Goal: Transaction & Acquisition: Purchase product/service

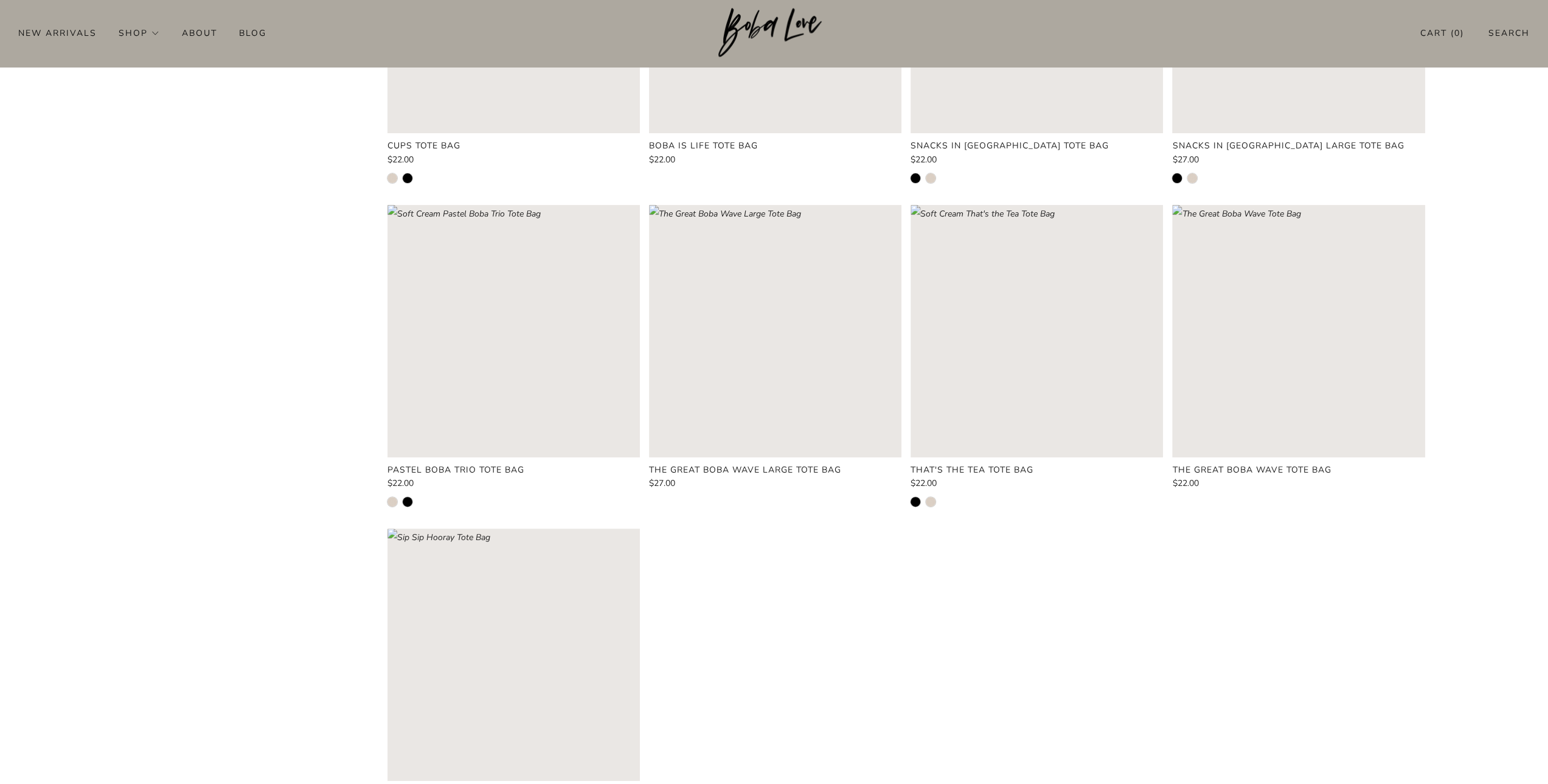
scroll to position [577, 0]
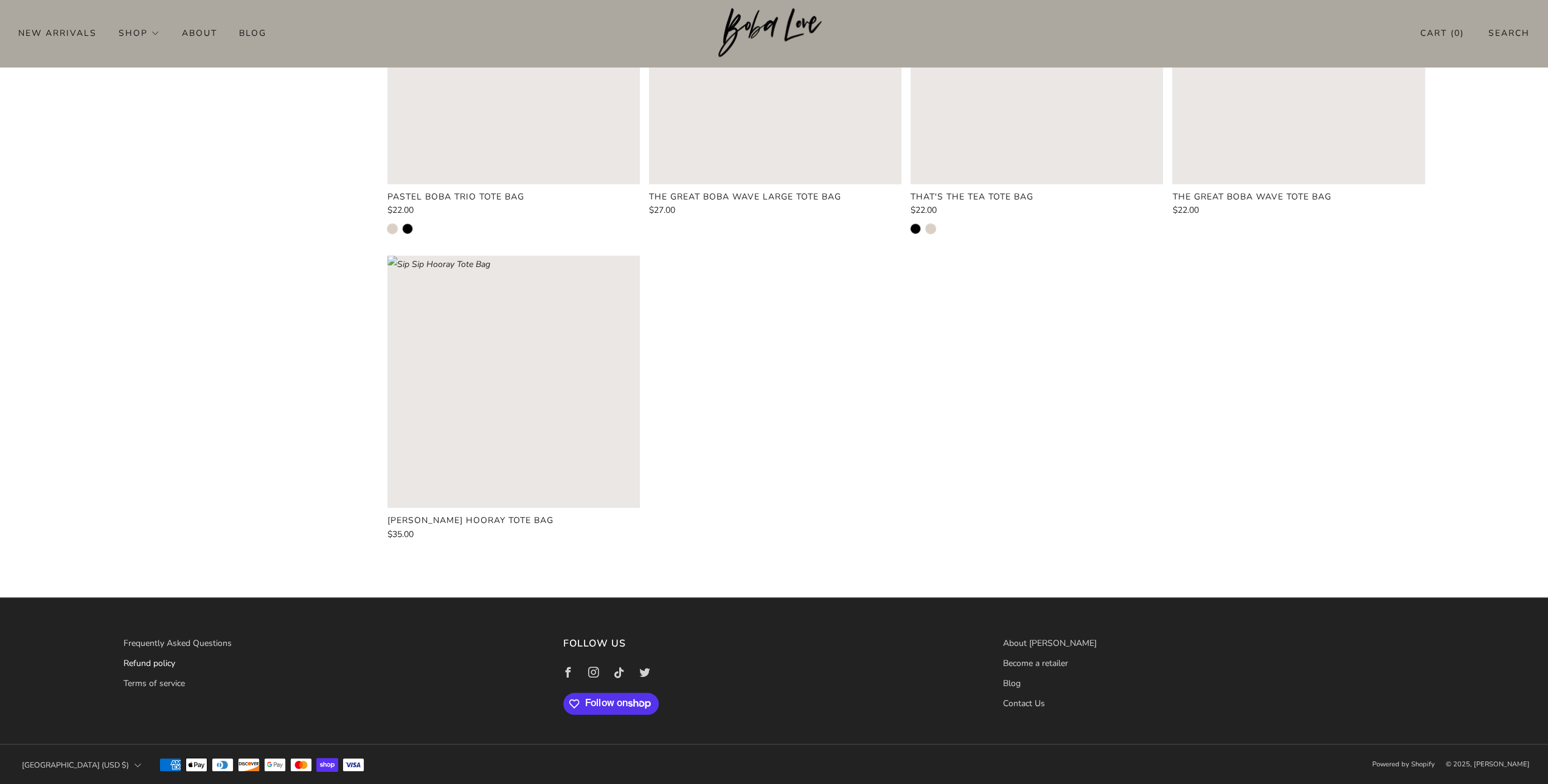
click at [162, 662] on link "Refund policy" at bounding box center [150, 663] width 52 height 12
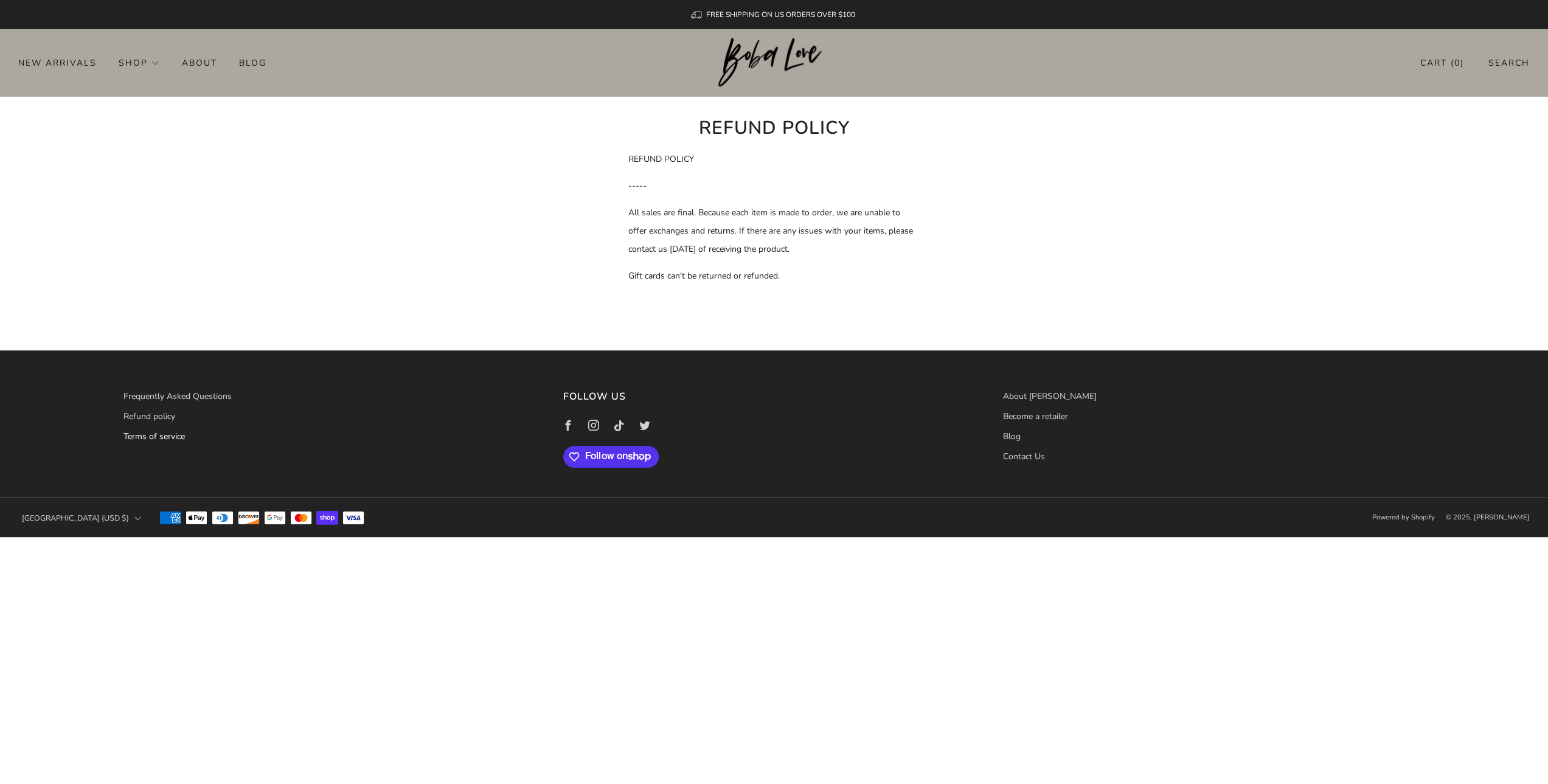
click at [158, 433] on link "Terms of service" at bounding box center [154, 436] width 61 height 12
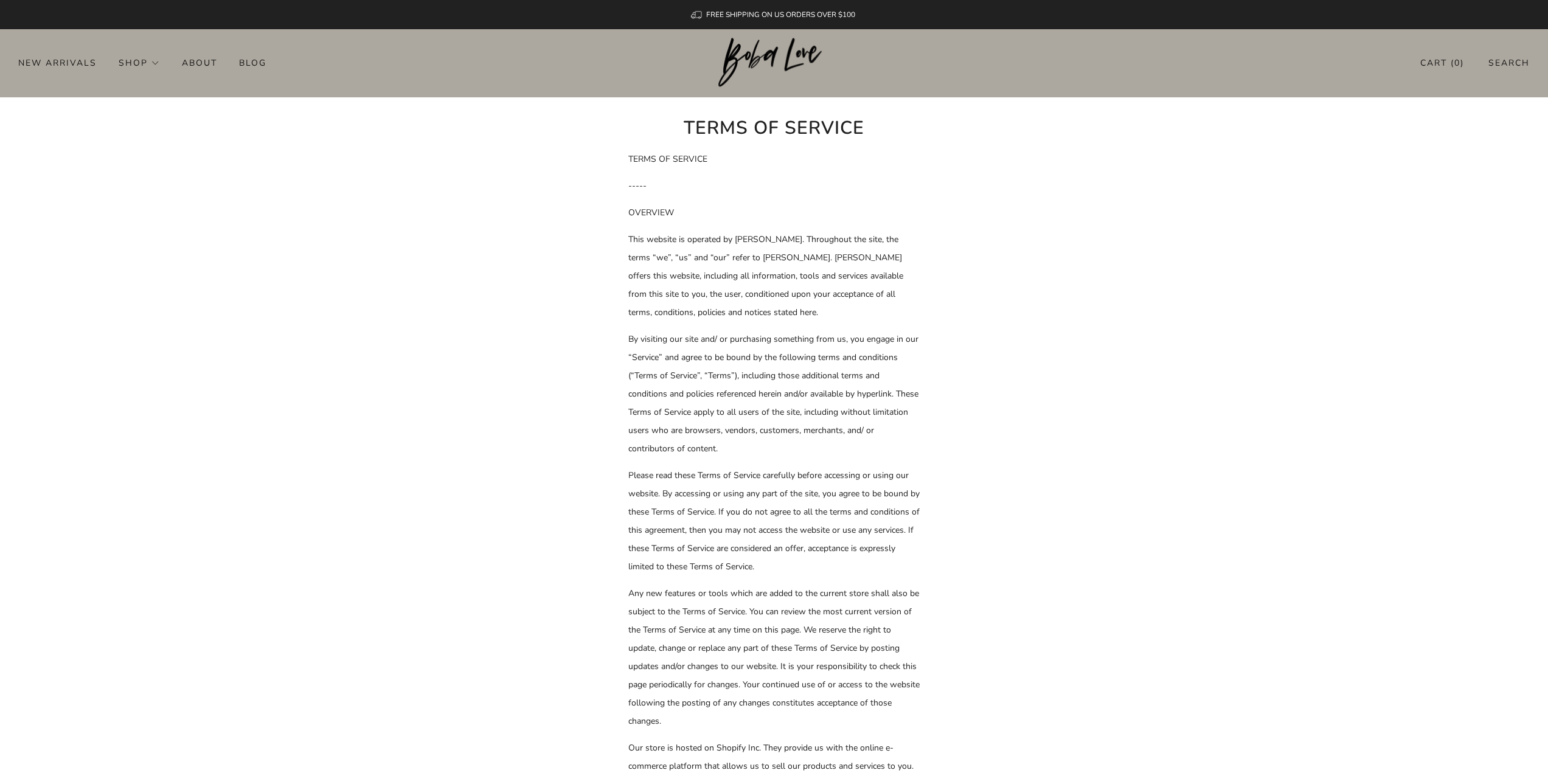
click at [1434, 60] on link "Cart ( 0 )" at bounding box center [1442, 63] width 44 height 20
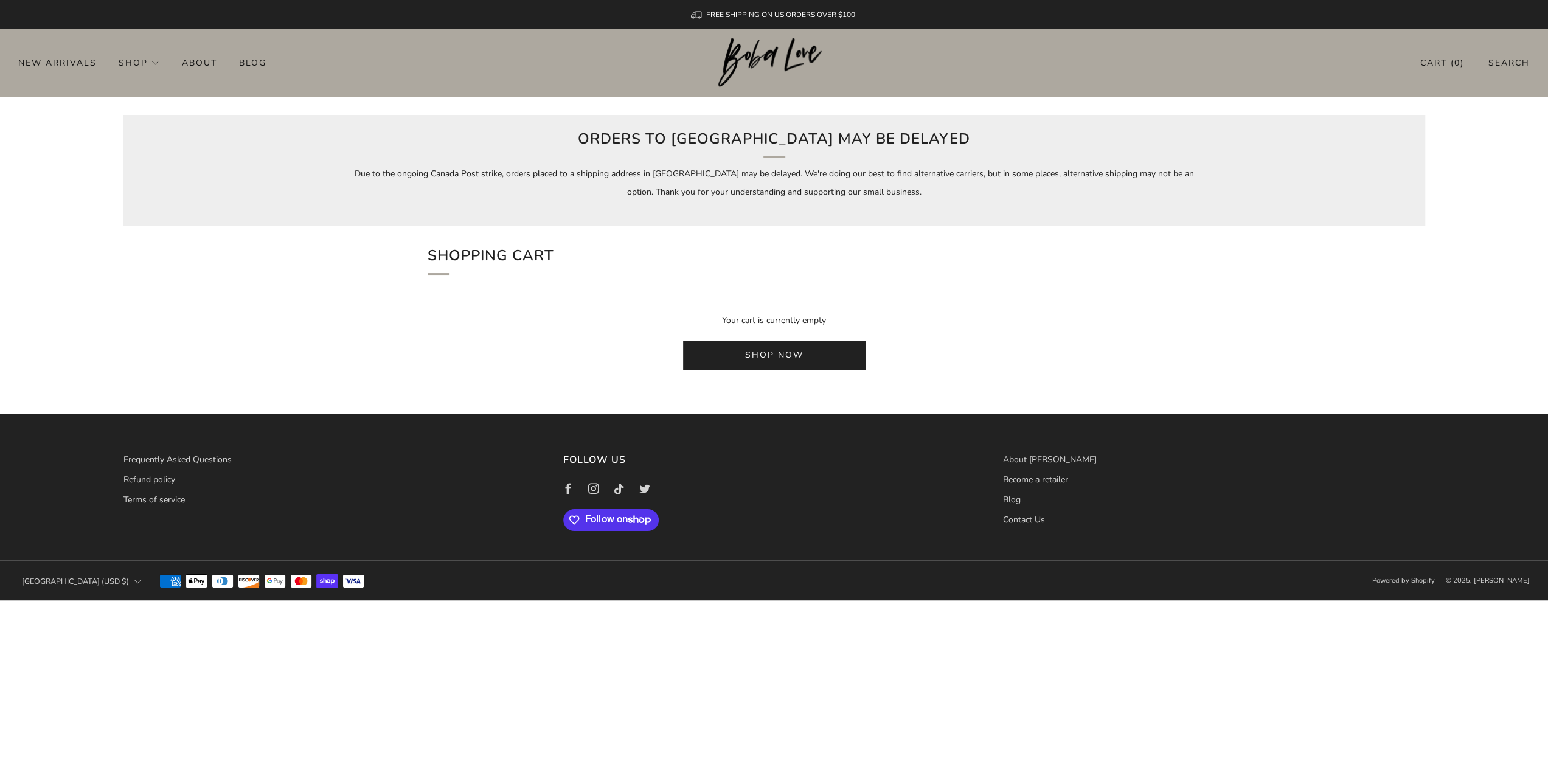
click at [769, 344] on link "Shop now" at bounding box center [774, 355] width 182 height 29
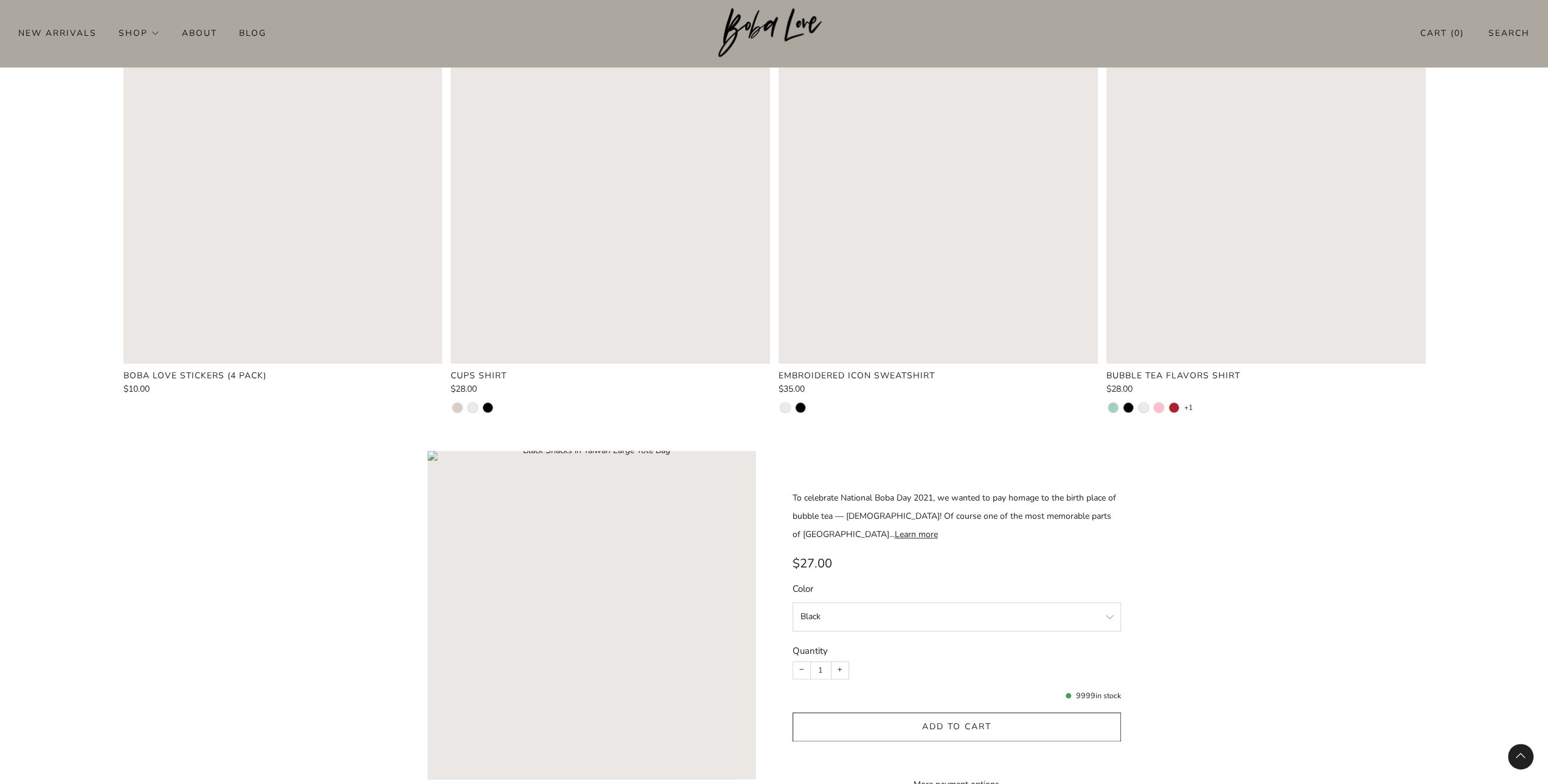
scroll to position [1459, 0]
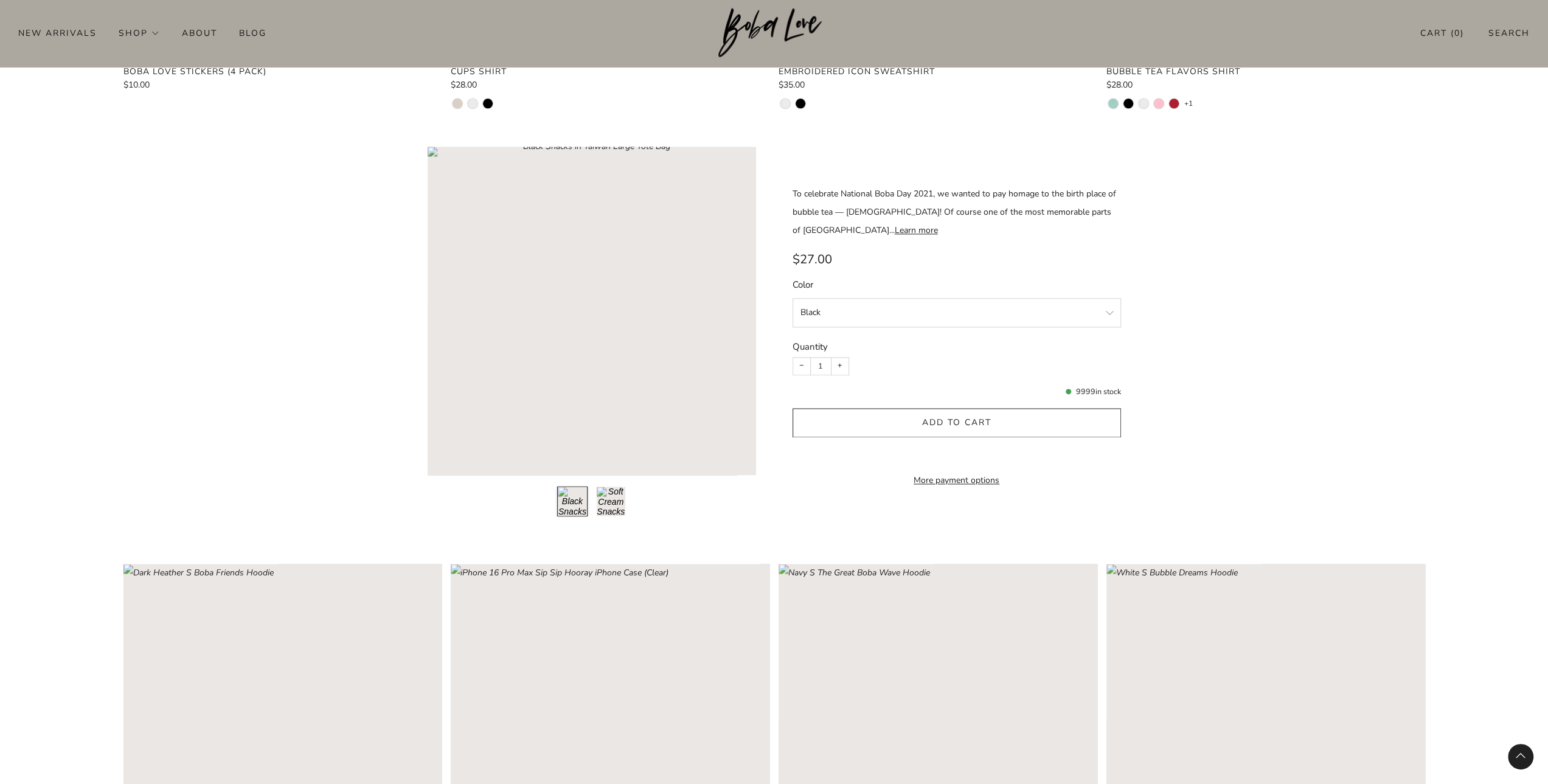
click at [955, 417] on div "submit" at bounding box center [956, 422] width 11 height 11
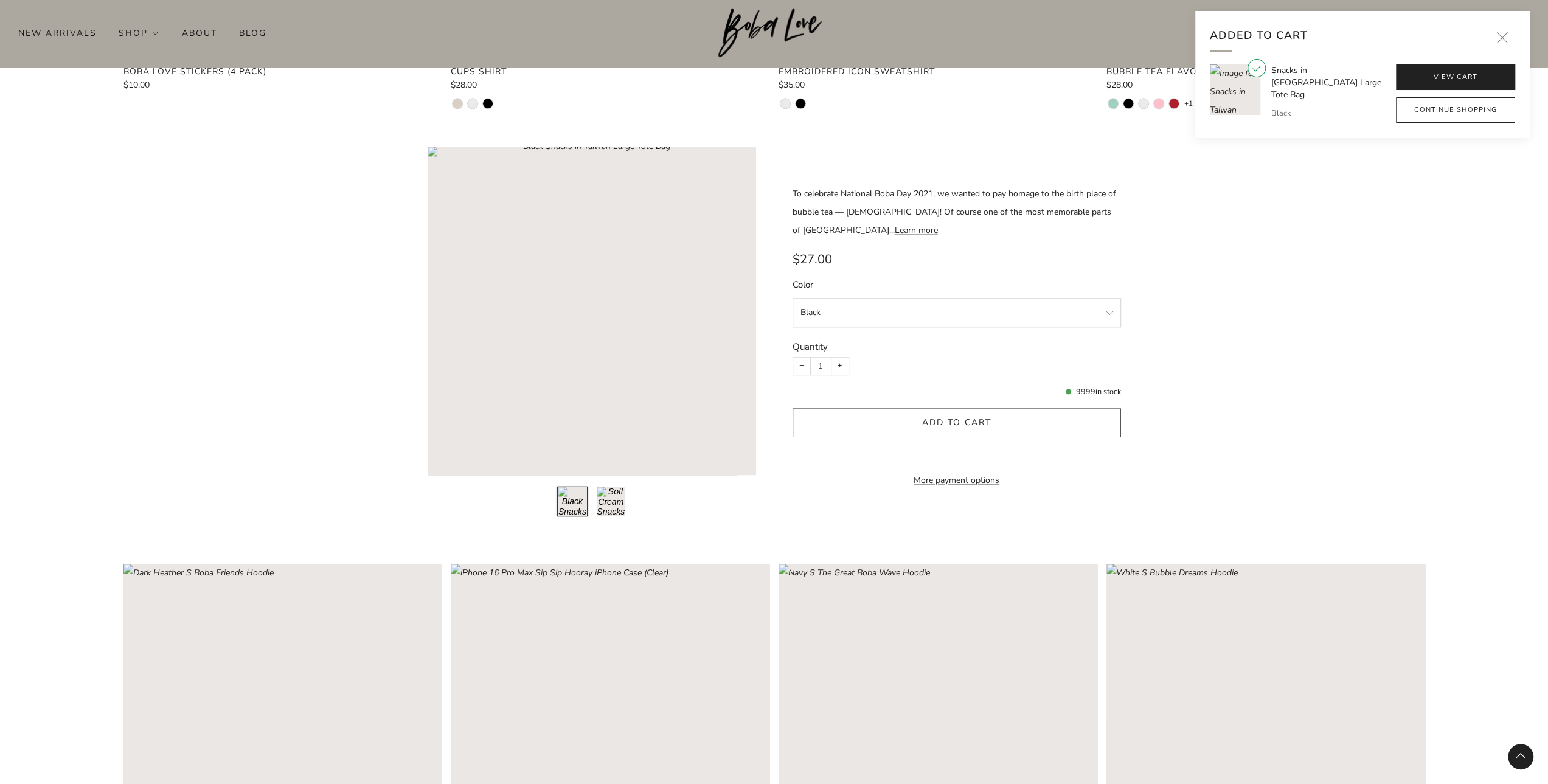
click at [1463, 77] on link "View cart" at bounding box center [1456, 77] width 119 height 25
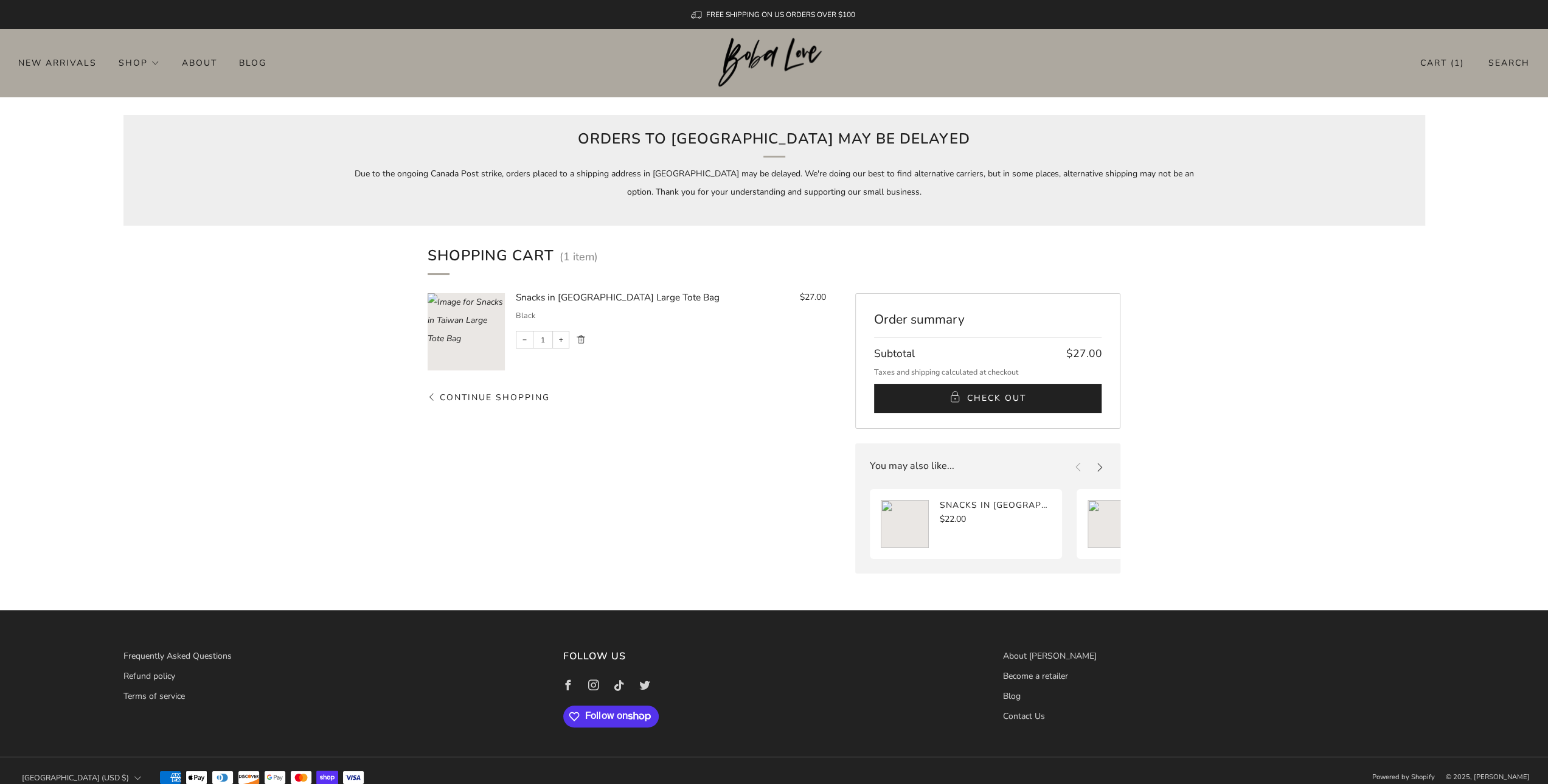
click at [1006, 396] on span "Check Out" at bounding box center [997, 399] width 59 height 18
